Goal: Information Seeking & Learning: Understand process/instructions

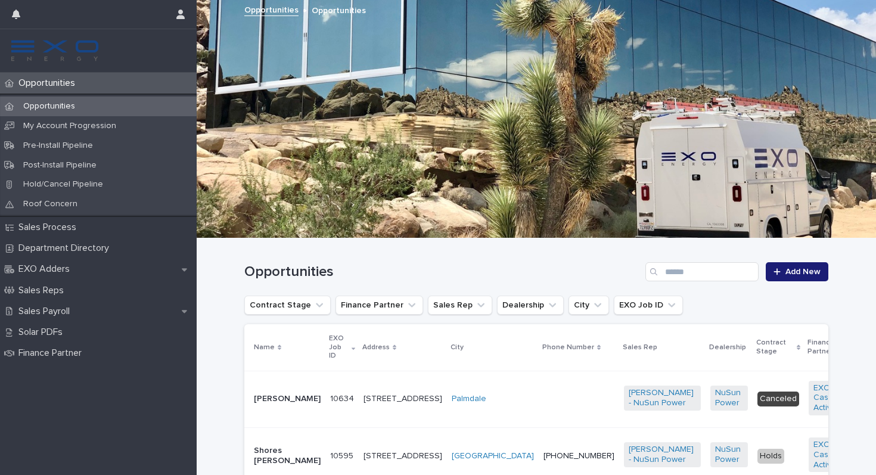
click at [60, 45] on img at bounding box center [55, 51] width 91 height 24
click at [68, 230] on p "Sales Process" at bounding box center [50, 227] width 72 height 11
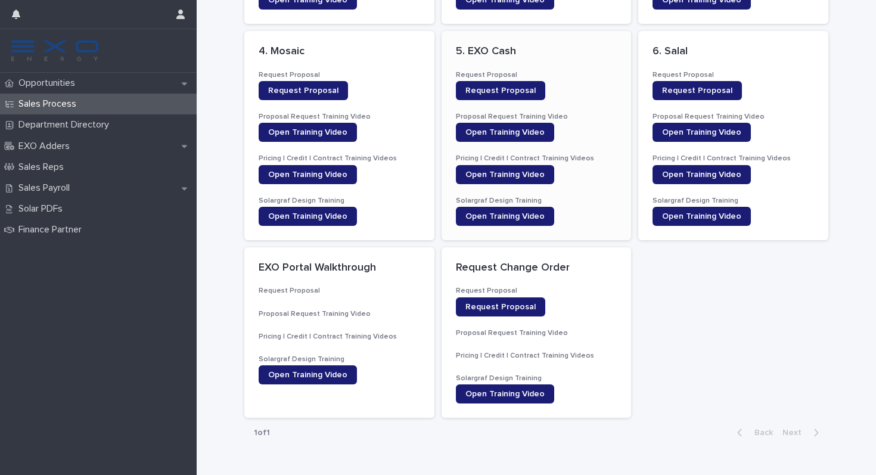
scroll to position [274, 0]
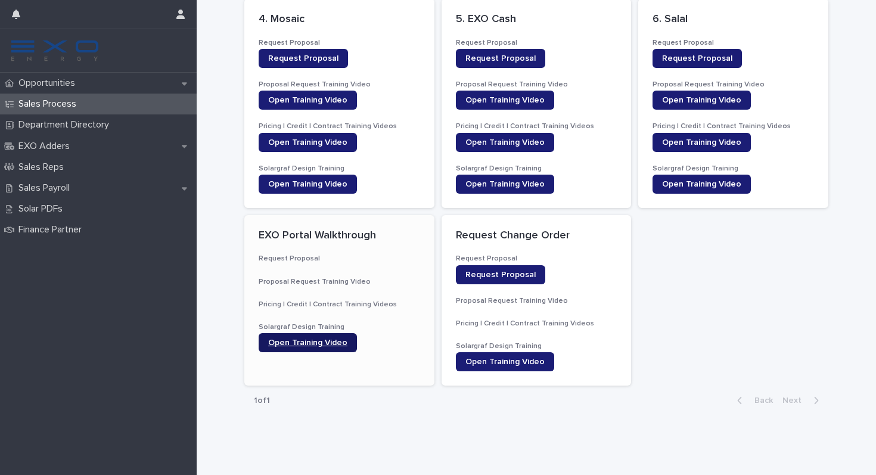
click at [337, 340] on span "Open Training Video" at bounding box center [307, 343] width 79 height 8
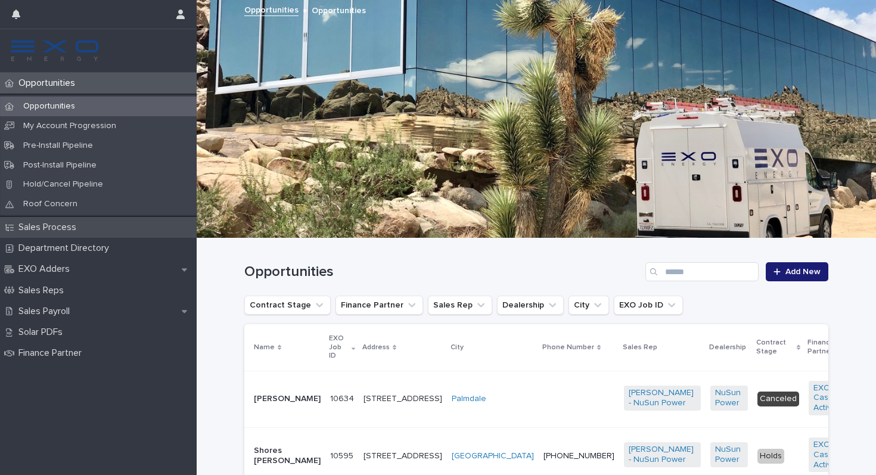
click at [89, 231] on div "Sales Process" at bounding box center [98, 227] width 197 height 21
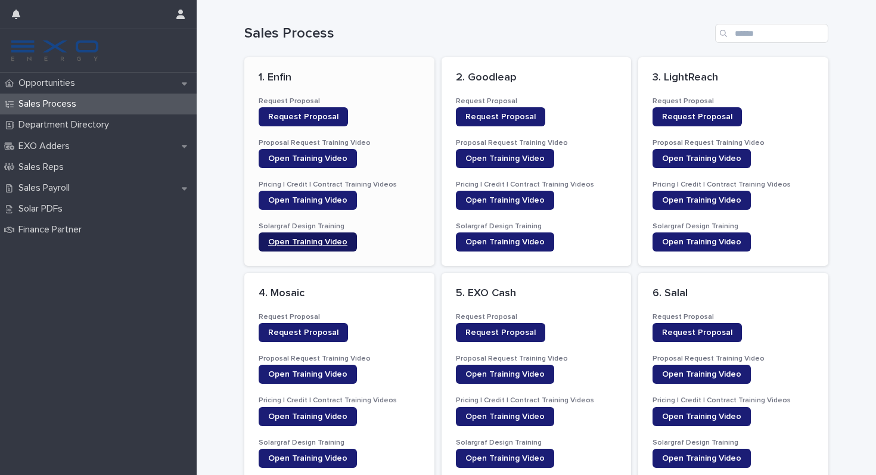
click at [330, 241] on span "Open Training Video" at bounding box center [307, 242] width 79 height 8
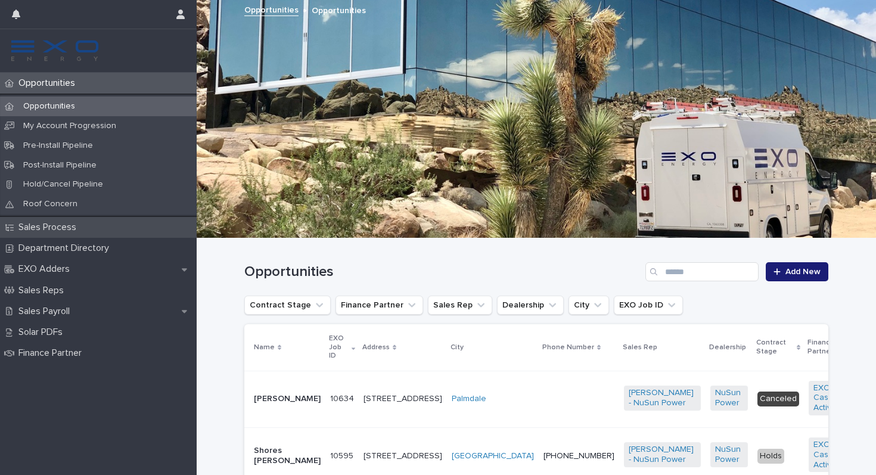
click at [92, 237] on div "Sales Process" at bounding box center [98, 227] width 197 height 21
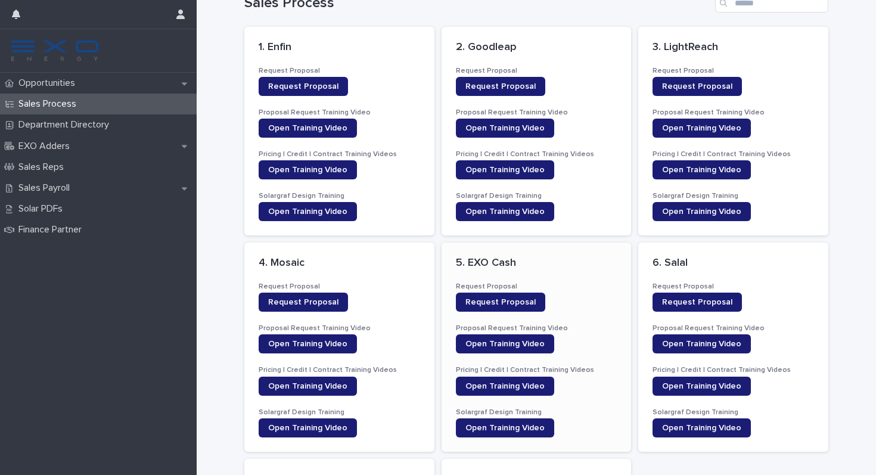
scroll to position [32, 0]
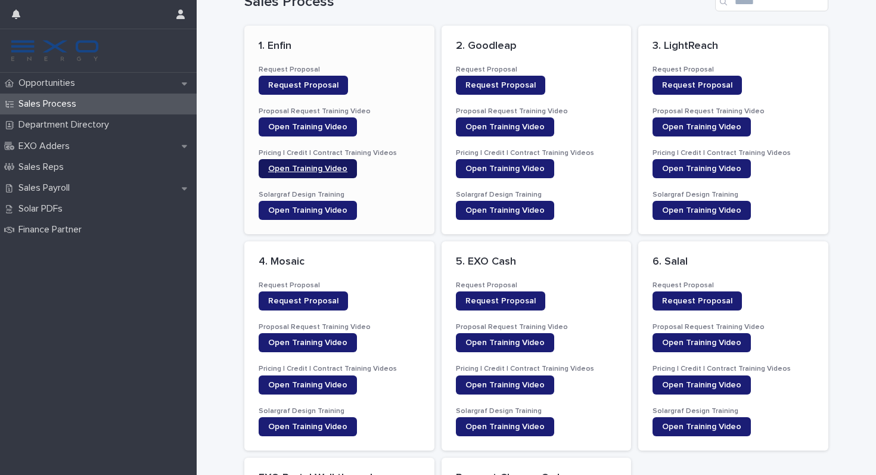
click at [321, 168] on span "Open Training Video" at bounding box center [307, 169] width 79 height 8
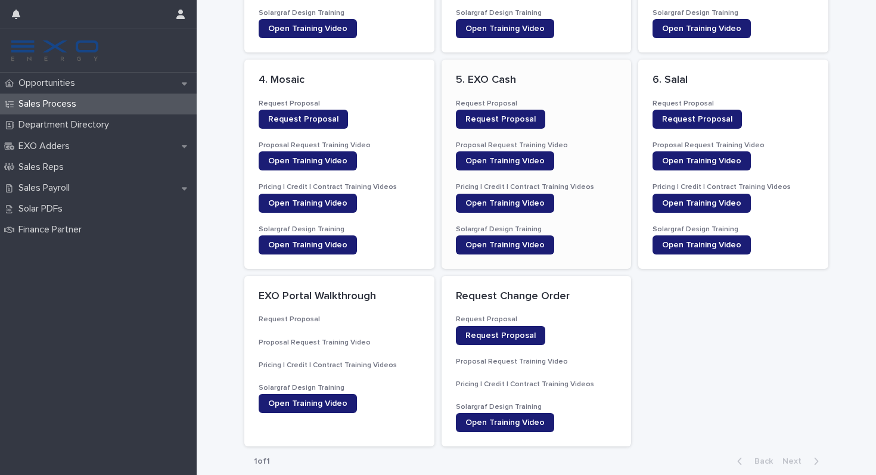
scroll to position [218, 0]
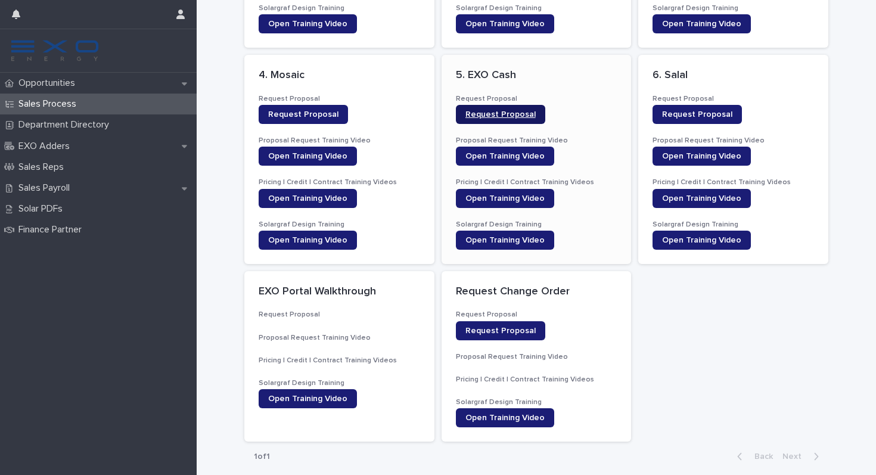
click at [500, 116] on span "Request Proposal" at bounding box center [501, 114] width 70 height 8
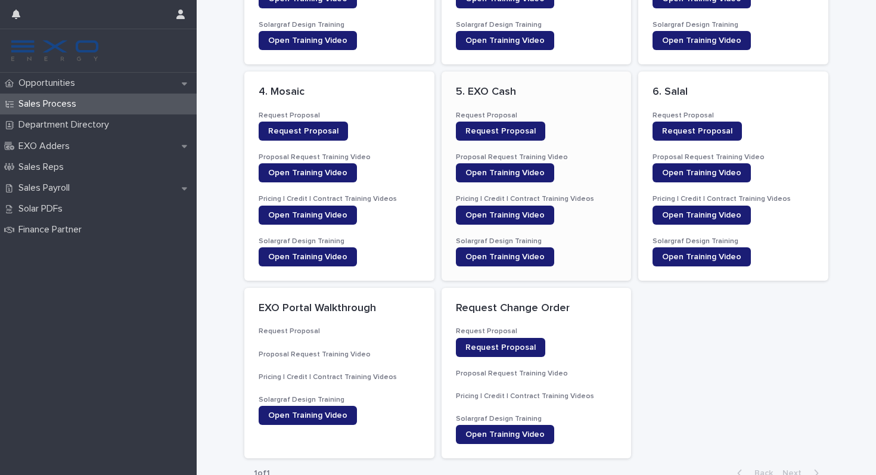
scroll to position [274, 0]
